Goal: Task Accomplishment & Management: Complete application form

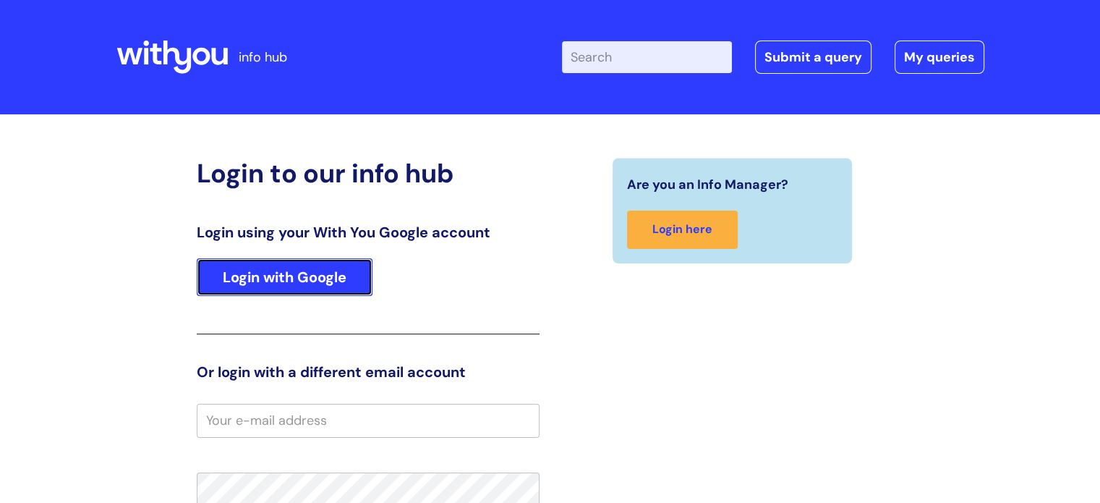
click at [315, 284] on link "Login with Google" at bounding box center [285, 277] width 176 height 38
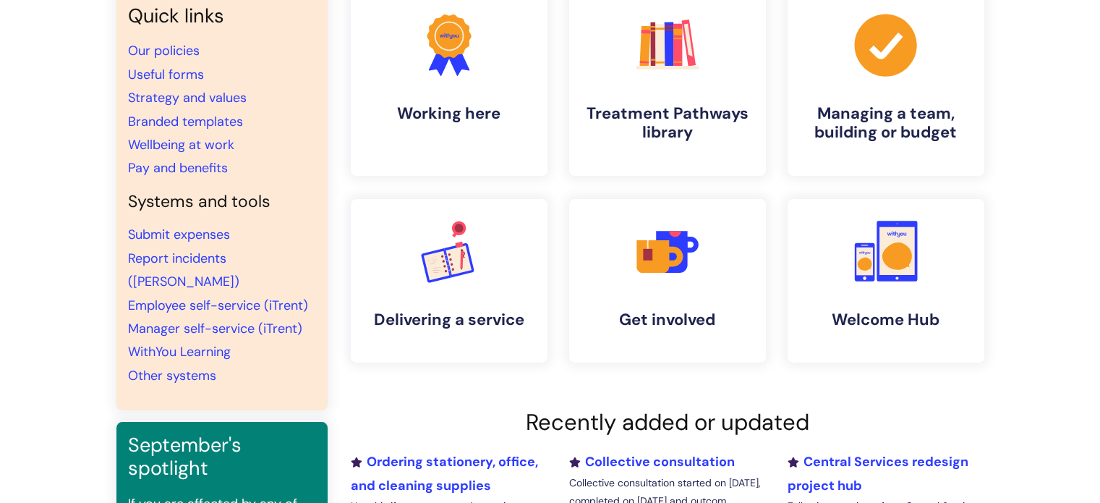
scroll to position [145, 0]
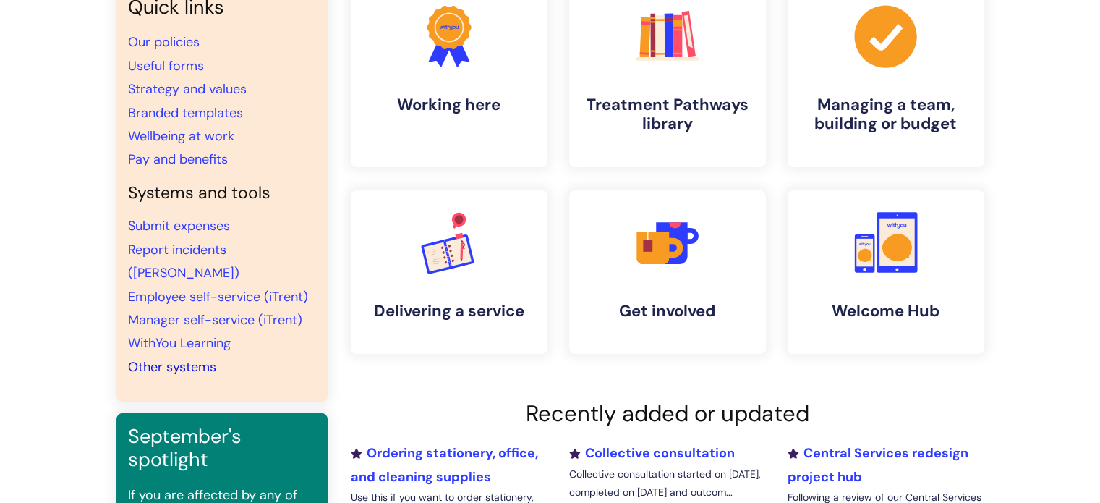
click at [155, 358] on link "Other systems" at bounding box center [172, 366] width 88 height 17
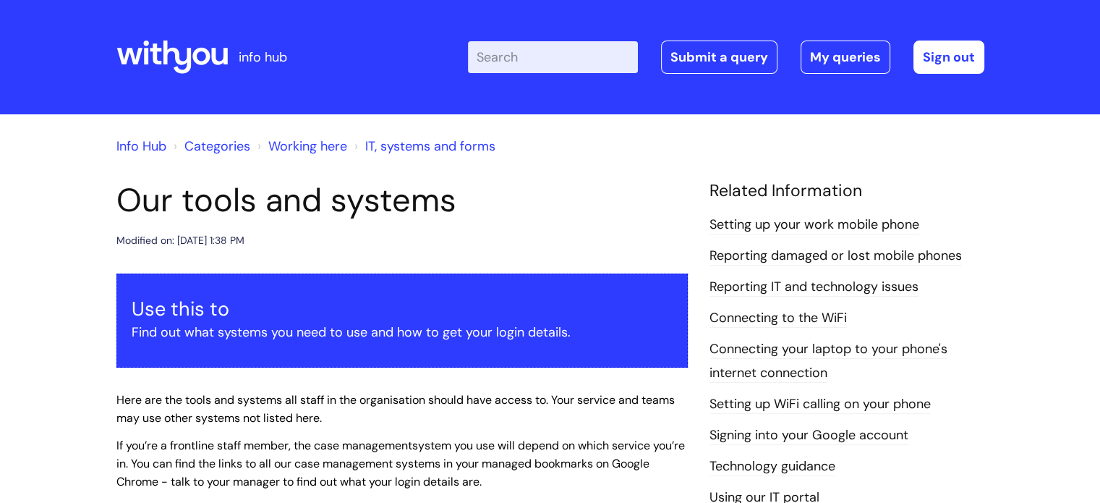
click at [878, 283] on link "Reporting IT and technology issues" at bounding box center [813, 287] width 209 height 19
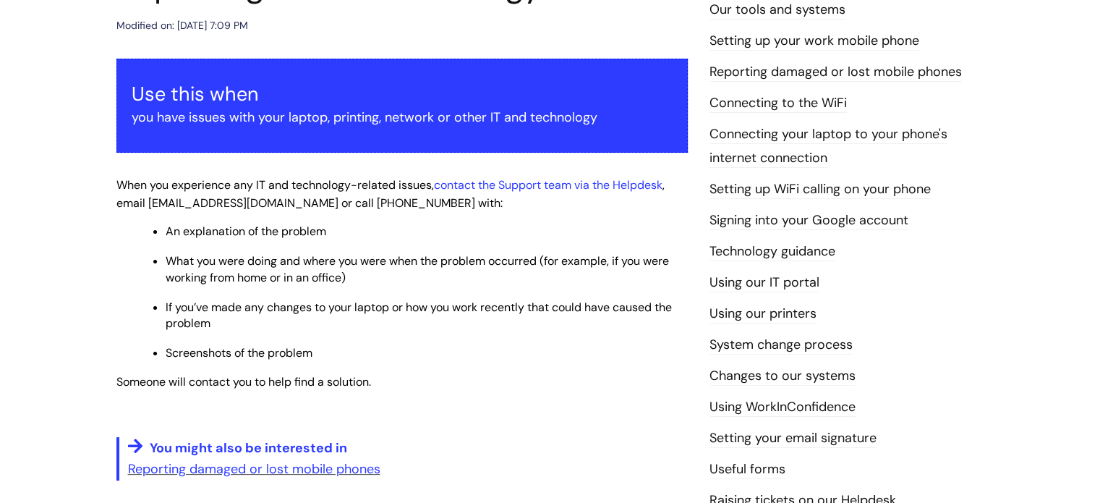
scroll to position [217, 0]
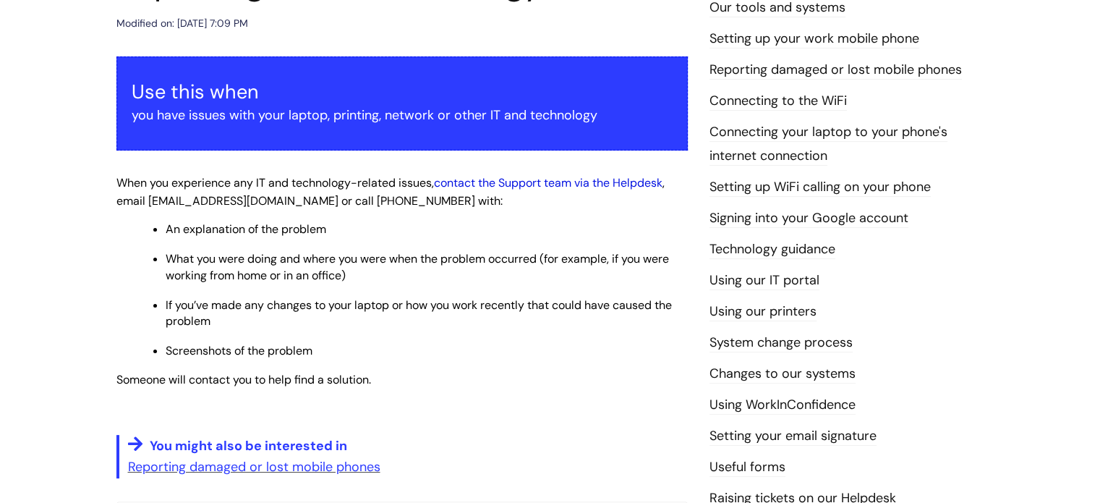
click at [538, 182] on link "contact the Support team via the Helpdesk" at bounding box center [548, 182] width 229 height 15
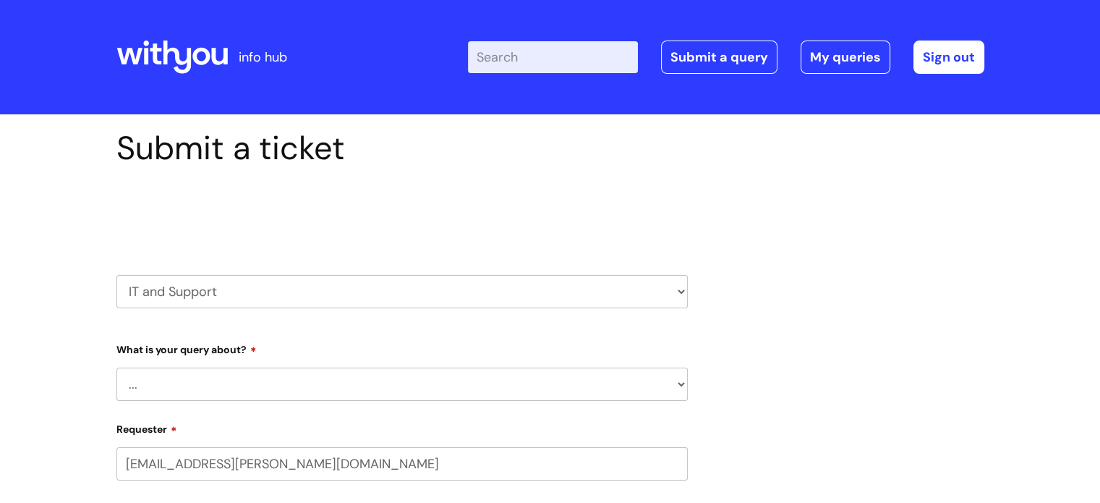
select select "80004286586"
click at [172, 384] on select "... Mobile Phone Reset & MFA Accounts, Starters and Leavers IT Hardware issue I…" at bounding box center [401, 383] width 571 height 33
click at [116, 367] on select "... Mobile Phone Reset & MFA Accounts, Starters and Leavers IT Hardware issue I…" at bounding box center [401, 383] width 571 height 33
click at [186, 451] on select "... Halo PCMIS Iaptus NHS Email CJSM Email Mitel Another System Google (Workspa…" at bounding box center [408, 458] width 560 height 33
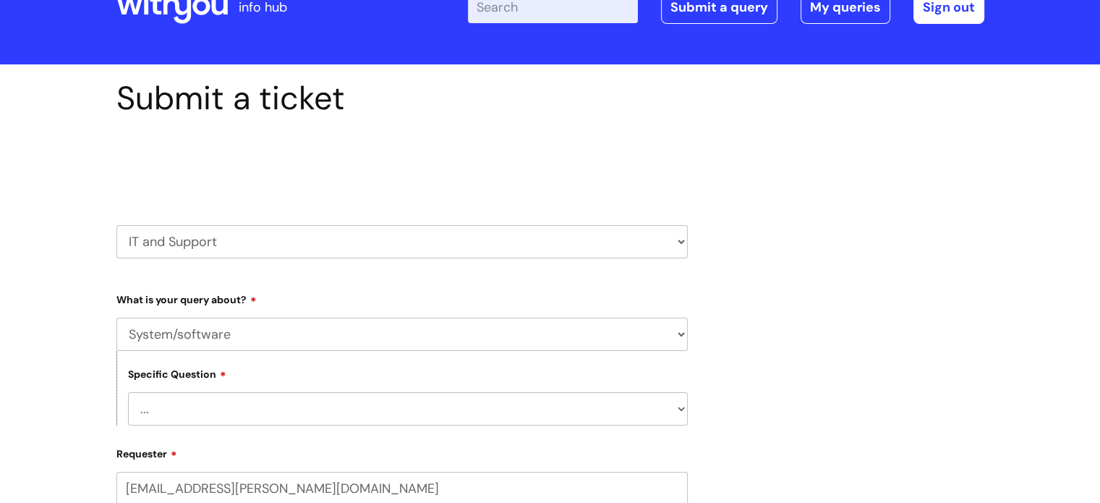
scroll to position [145, 0]
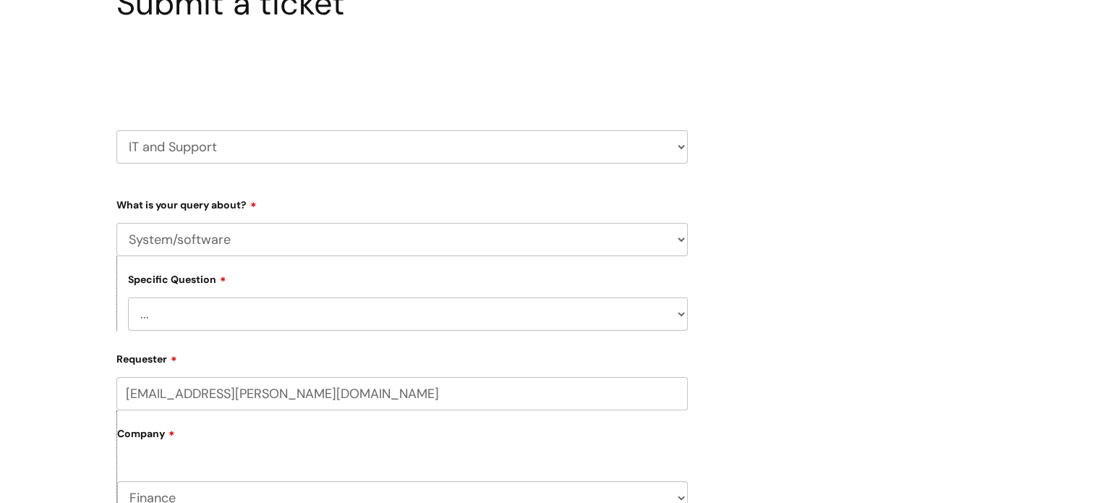
click at [680, 244] on select "... Mobile Phone Reset & MFA Accounts, Starters and Leavers IT Hardware issue I…" at bounding box center [401, 239] width 571 height 33
select select "Something Else"
click at [116, 223] on select "... Mobile Phone Reset & MFA Accounts, Starters and Leavers IT Hardware issue I…" at bounding box center [401, 239] width 571 height 33
click at [192, 308] on select "... My problem is not listed" at bounding box center [408, 313] width 560 height 33
select select "My problem is not listed"
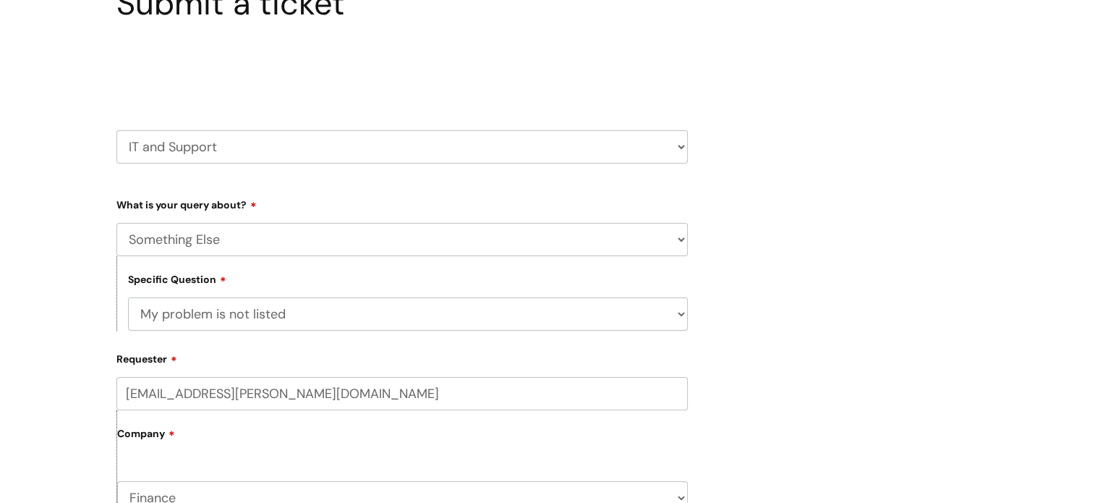
click at [128, 297] on select "... My problem is not listed" at bounding box center [408, 313] width 560 height 33
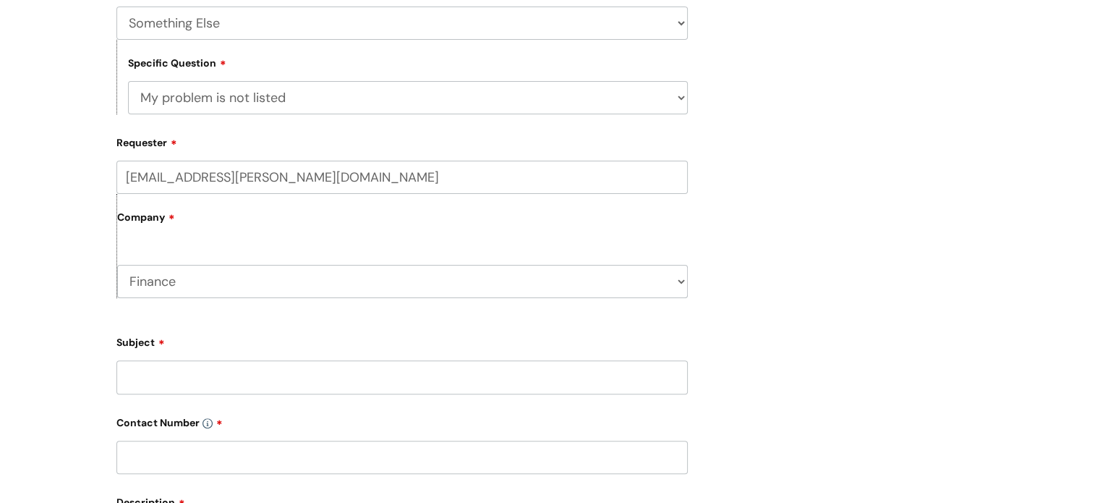
scroll to position [362, 0]
click at [168, 375] on input "Subject" at bounding box center [401, 375] width 571 height 33
click at [148, 461] on input "text" at bounding box center [401, 456] width 571 height 33
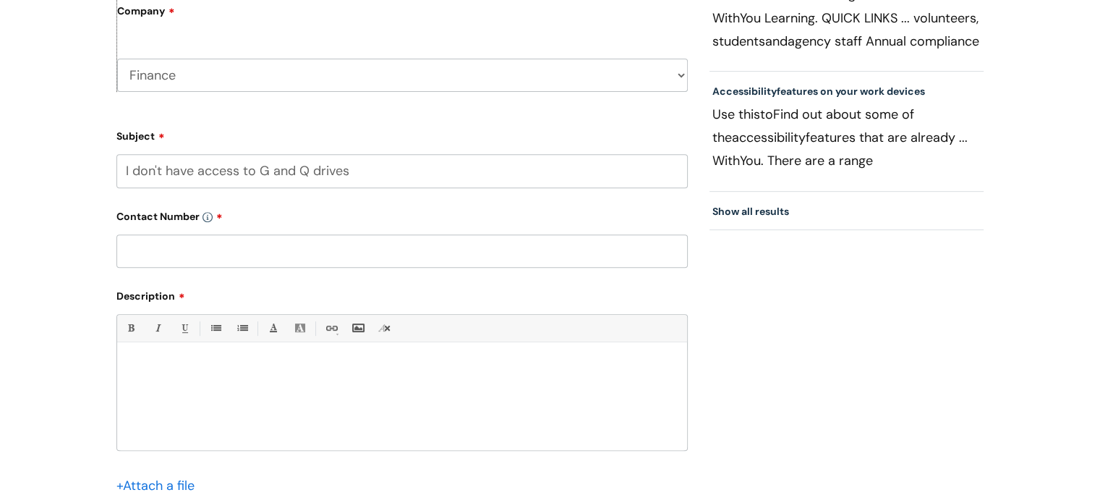
scroll to position [579, 0]
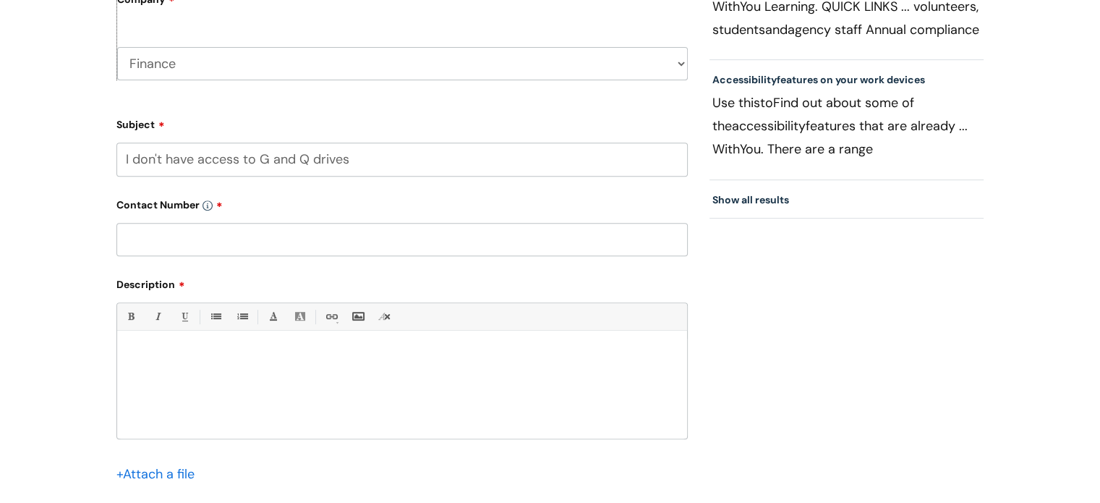
drag, startPoint x: 194, startPoint y: 161, endPoint x: 119, endPoint y: 139, distance: 77.8
click at [120, 140] on div "Subject I don't have access to G and Q drives" at bounding box center [401, 144] width 571 height 64
click at [133, 161] on input "access to G and Q drives" at bounding box center [401, 158] width 571 height 33
click at [134, 160] on input "access to G and Q drives" at bounding box center [401, 158] width 571 height 33
click at [136, 157] on input "access to G and Q drives" at bounding box center [401, 158] width 571 height 33
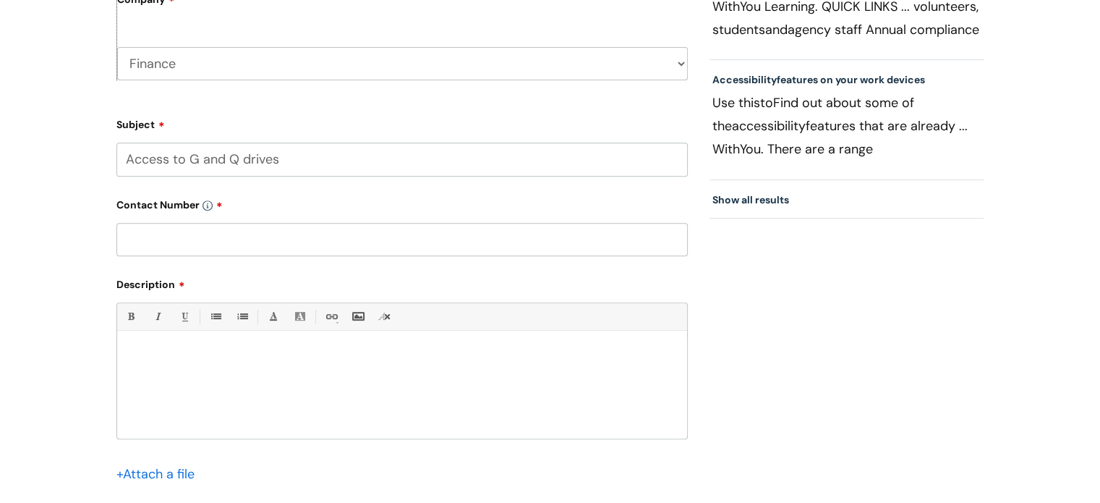
type input "Access to G and Q drives"
click at [154, 229] on input "text" at bounding box center [401, 239] width 571 height 33
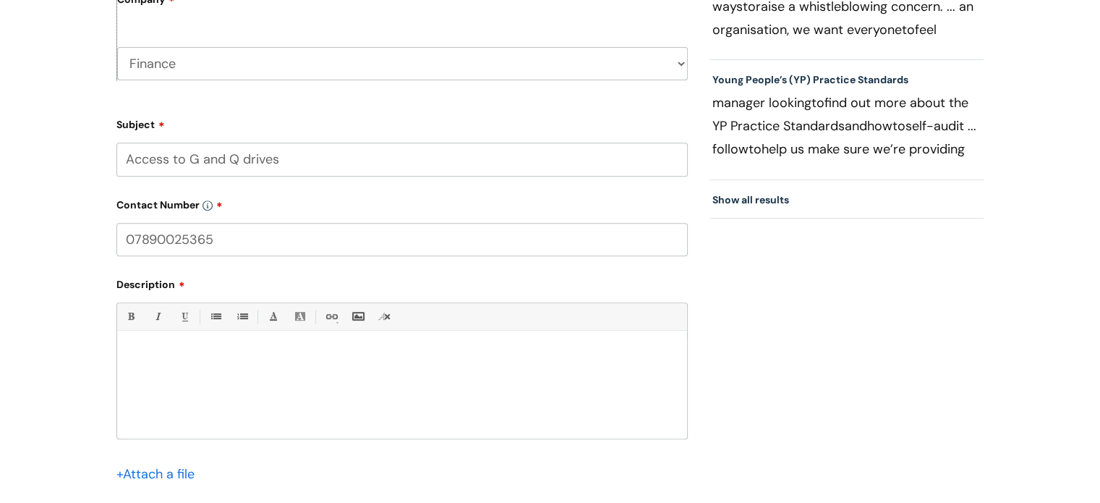
type input "07890025365"
click at [179, 355] on p at bounding box center [402, 355] width 548 height 13
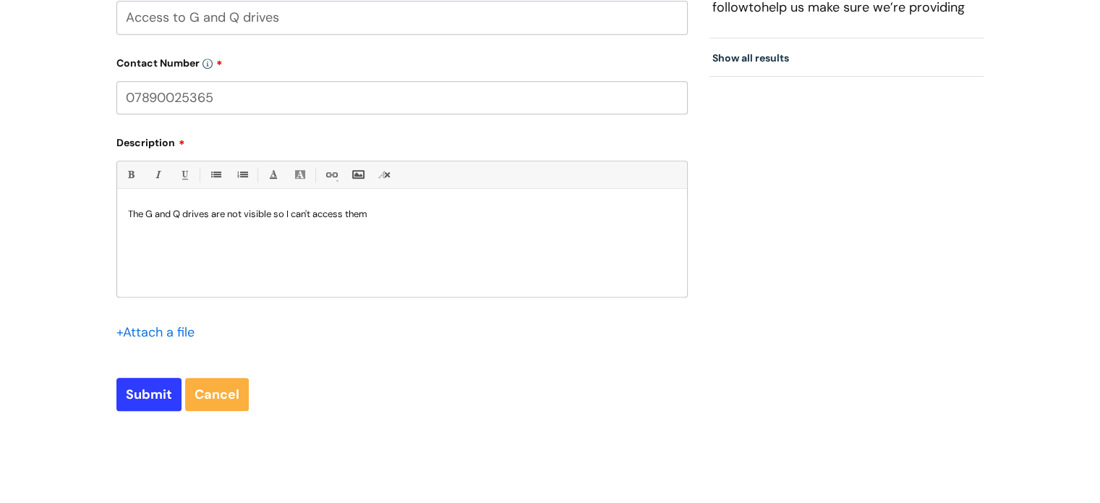
scroll to position [796, 0]
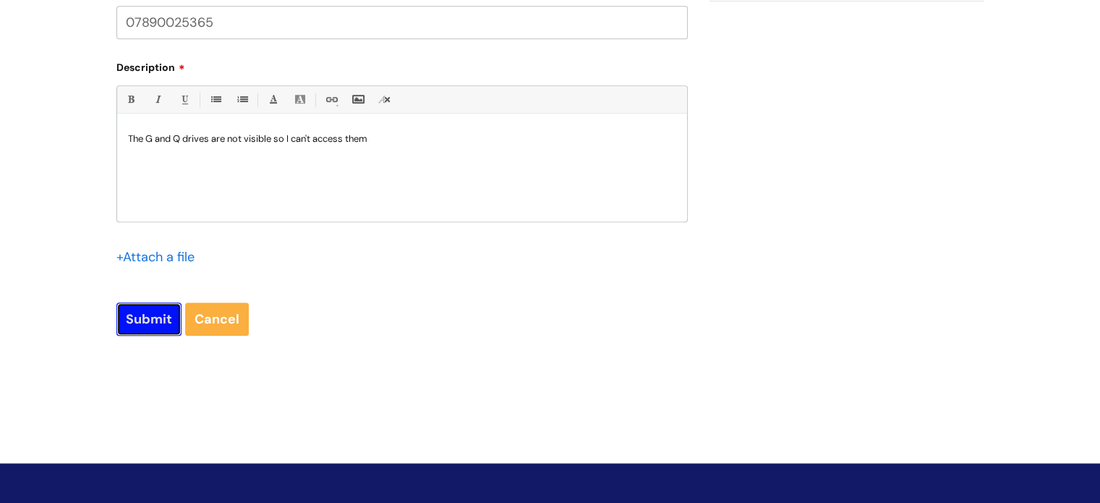
click at [151, 320] on input "Submit" at bounding box center [148, 318] width 65 height 33
type input "Please Wait..."
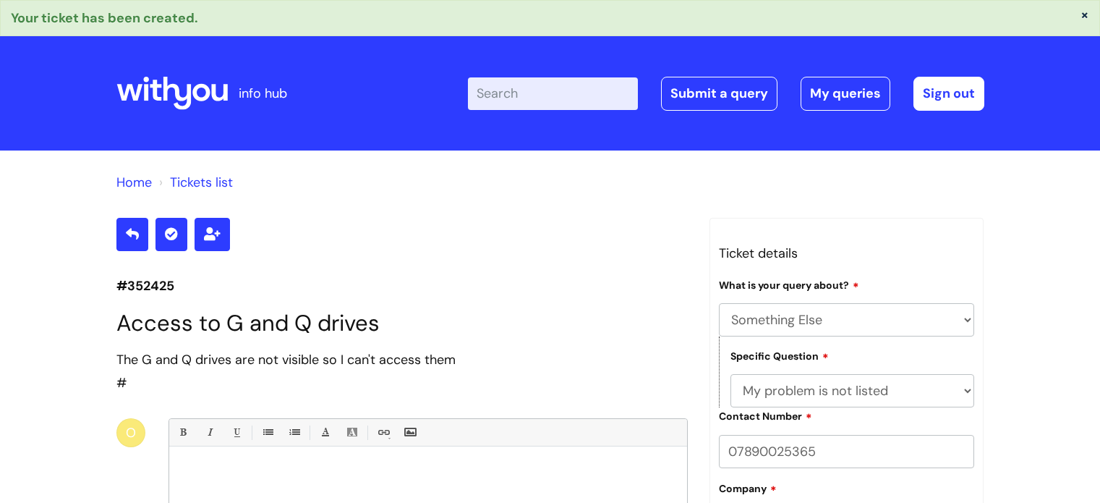
select select "Something Else"
select select "My problem is not listed"
